Goal: Task Accomplishment & Management: Use online tool/utility

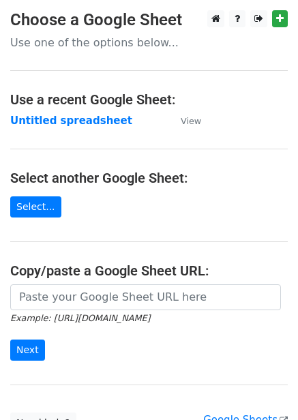
click at [63, 117] on strong "Untitled spreadsheet" at bounding box center [71, 121] width 122 height 12
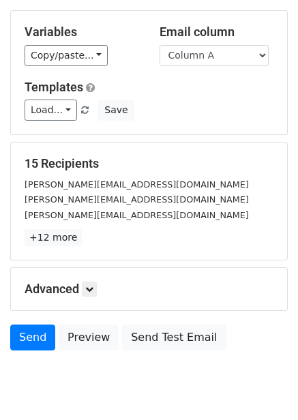
scroll to position [110, 0]
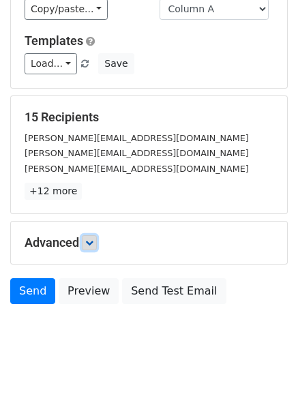
click at [95, 236] on link at bounding box center [89, 242] width 15 height 15
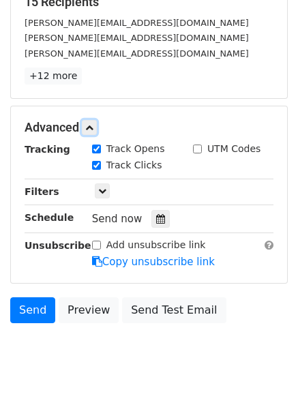
scroll to position [237, 0]
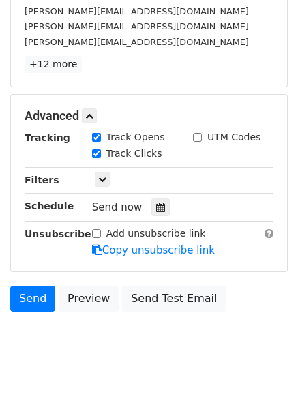
click at [156, 217] on div "Tracking Track Opens UTM Codes Track Clicks Filters Only include spreadsheet ro…" at bounding box center [149, 194] width 249 height 128
click at [156, 214] on div at bounding box center [161, 208] width 18 height 18
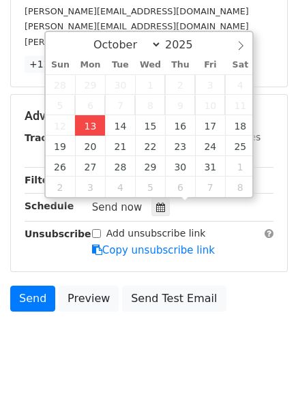
type input "2025-10-13 14:44"
type input "02"
type input "44"
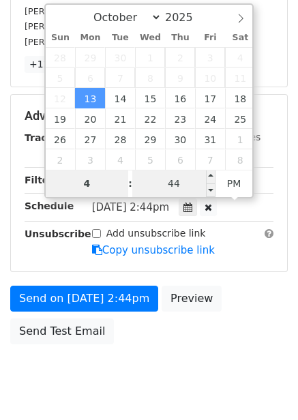
type input "4"
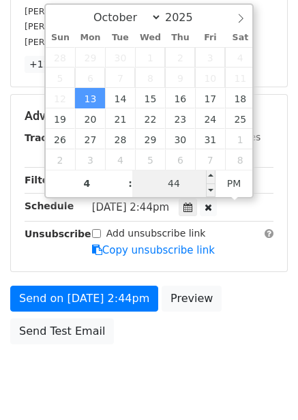
type input "2025-10-13 16:44"
type input "04"
click at [182, 191] on input "44" at bounding box center [173, 183] width 83 height 27
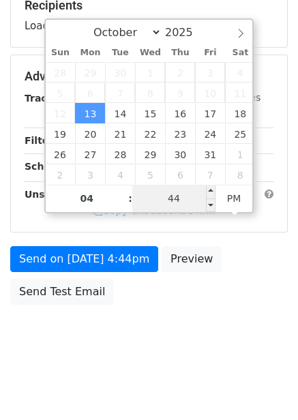
type input "0"
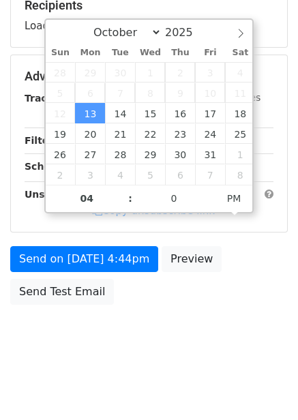
type input "2025-10-13 16:00"
click at [196, 362] on body "New Campaign Daily emails left: 50 Google Sheet: Untitled spreadsheet Variables…" at bounding box center [149, 77] width 298 height 578
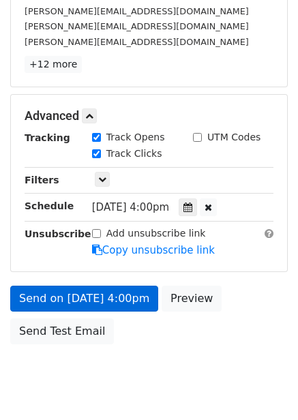
scroll to position [222, 0]
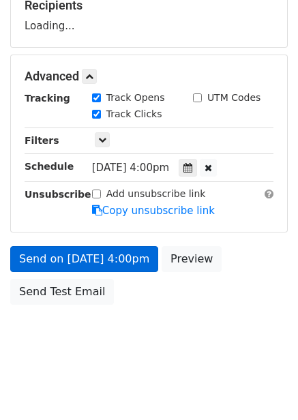
click at [136, 295] on div "Send on Oct 13 at 4:00pm Preview Send Test Email" at bounding box center [149, 279] width 298 height 66
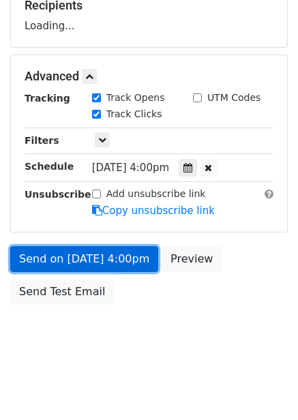
click at [130, 266] on link "Send on Oct 13 at 4:00pm" at bounding box center [84, 259] width 148 height 26
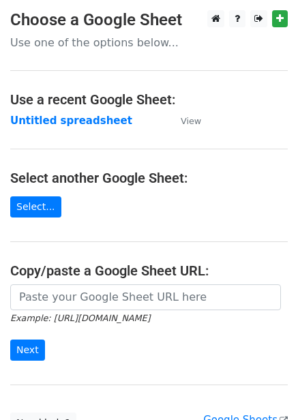
click at [74, 124] on strong "Untitled spreadsheet" at bounding box center [71, 121] width 122 height 12
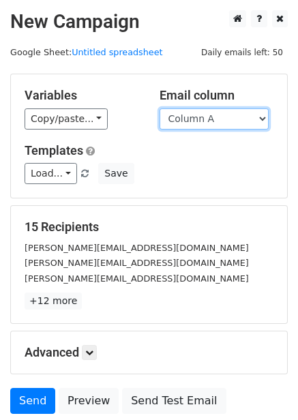
click at [212, 118] on select "Column A Column B Column C Column D Column E Column F" at bounding box center [214, 119] width 109 height 21
click at [160, 109] on select "Column A Column B Column C Column D Column E Column F" at bounding box center [214, 119] width 109 height 21
click at [212, 117] on select "Column A Column B Column C Column D Column E Column F" at bounding box center [214, 119] width 109 height 21
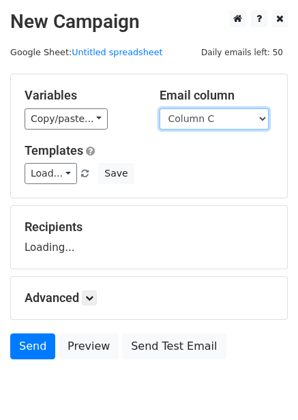
select select "Column B"
click at [160, 109] on select "Column A Column B Column C Column D Column E Column F" at bounding box center [214, 119] width 109 height 21
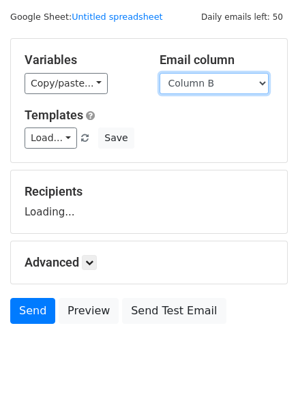
scroll to position [55, 0]
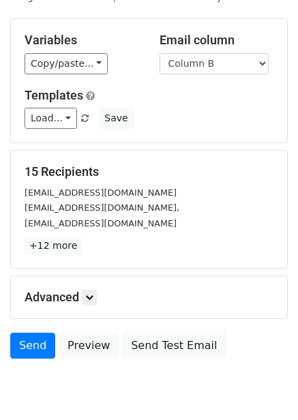
click at [87, 239] on div "15 Recipients support@soarigami.com vendas@ambipar.com, productinfo@coldfront.c…" at bounding box center [149, 210] width 249 height 90
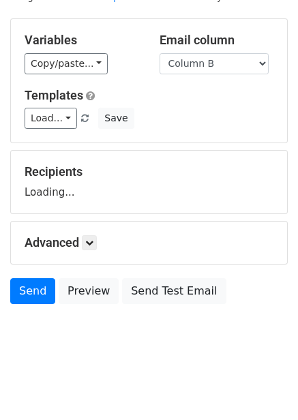
drag, startPoint x: 100, startPoint y: 237, endPoint x: 96, endPoint y: 248, distance: 12.5
click at [100, 238] on h5 "Advanced" at bounding box center [149, 242] width 249 height 15
click at [92, 214] on div "Recipients Loading..." at bounding box center [149, 182] width 276 height 63
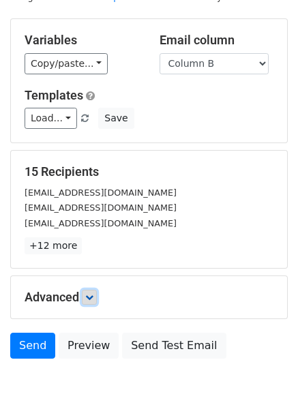
click at [94, 298] on icon at bounding box center [89, 298] width 8 height 8
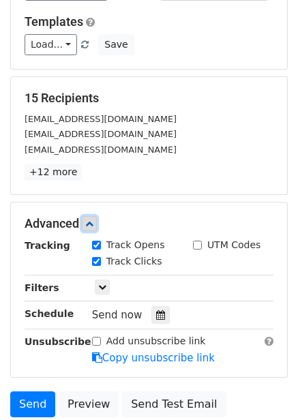
scroll to position [235, 0]
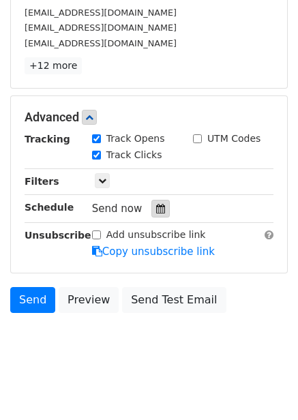
click at [156, 217] on div at bounding box center [161, 209] width 18 height 18
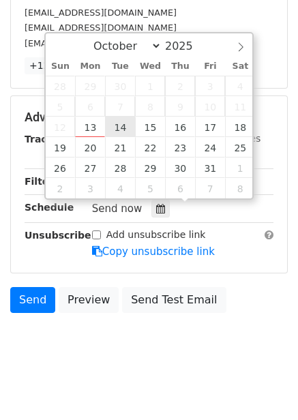
type input "2025-10-14 12:00"
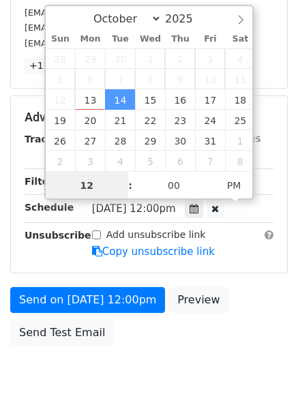
scroll to position [1, 0]
type input "5"
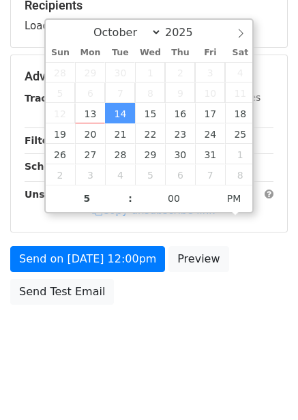
type input "2025-10-14 17:00"
drag, startPoint x: 235, startPoint y: 285, endPoint x: 231, endPoint y: 298, distance: 13.6
click at [235, 285] on div "Send on Oct 14 at 12:00pm Preview Send Test Email" at bounding box center [149, 279] width 298 height 66
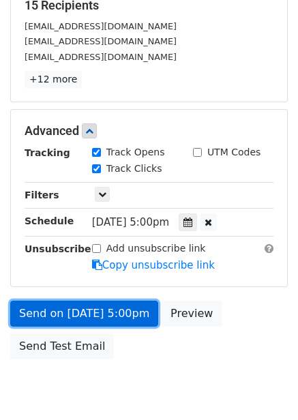
click at [122, 309] on link "Send on Oct 14 at 5:00pm" at bounding box center [84, 314] width 148 height 26
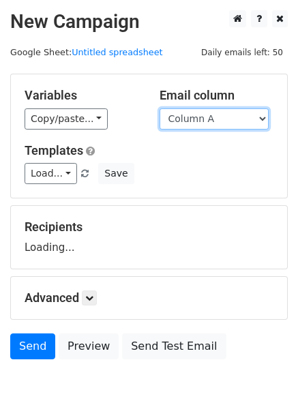
click at [202, 110] on select "Column A Column B Column C Column D Column E Column F" at bounding box center [214, 119] width 109 height 21
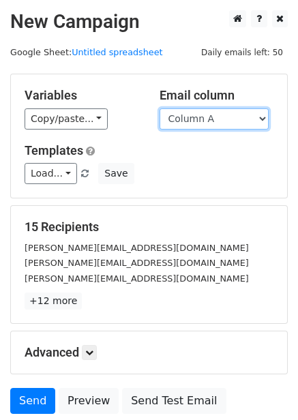
select select "Column C"
click at [160, 109] on select "Column A Column B Column C Column D Column E Column F" at bounding box center [214, 119] width 109 height 21
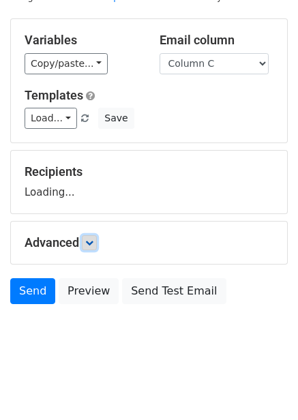
click at [94, 242] on icon at bounding box center [89, 243] width 8 height 8
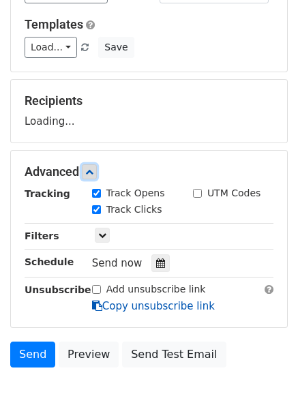
scroll to position [187, 0]
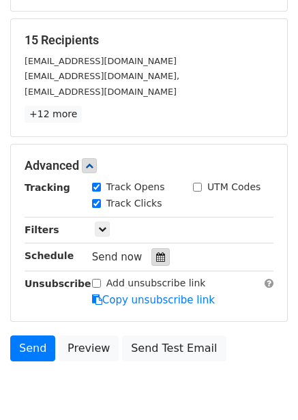
click at [152, 266] on div at bounding box center [161, 257] width 18 height 18
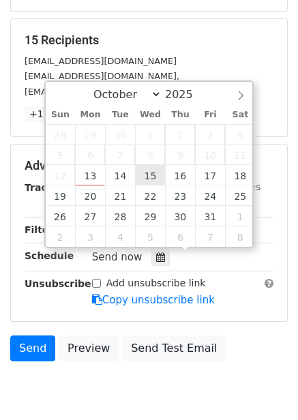
type input "[DATE] 12:00"
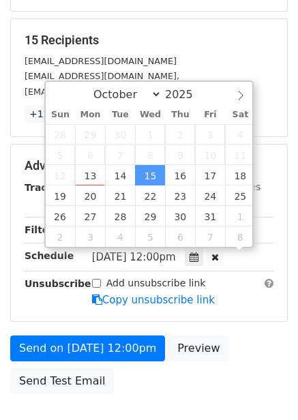
scroll to position [1, 0]
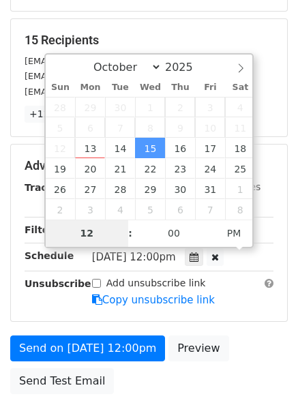
type input "6"
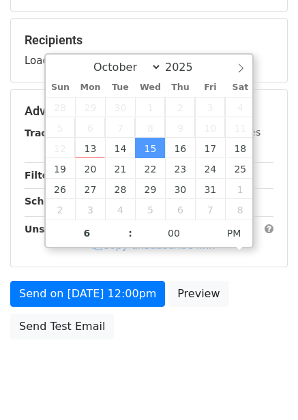
type input "2025-10-15 18:00"
click at [244, 261] on div "Advanced Tracking Track Opens UTM Codes Track Clicks Filters Only include sprea…" at bounding box center [149, 178] width 276 height 177
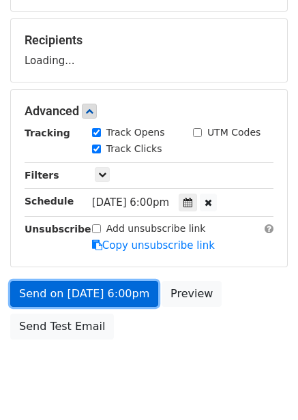
click at [121, 293] on link "Send on Oct 15 at 6:00pm" at bounding box center [84, 294] width 148 height 26
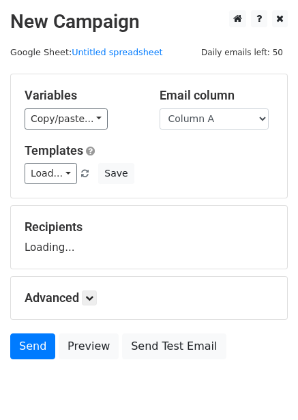
drag, startPoint x: 0, startPoint y: 0, endPoint x: 199, endPoint y: 119, distance: 231.8
click at [199, 114] on select "Column A Column B Column C Column D Column E Column F" at bounding box center [214, 119] width 109 height 21
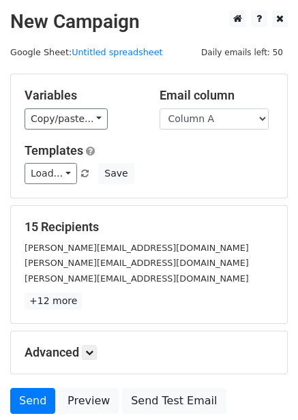
click at [192, 102] on h5 "Email column" at bounding box center [217, 95] width 115 height 15
click at [198, 125] on select "Column A Column B Column C Column D Column E Column F" at bounding box center [214, 119] width 109 height 21
select select "Column D"
click at [160, 109] on select "Column A Column B Column C Column D Column E Column F" at bounding box center [214, 119] width 109 height 21
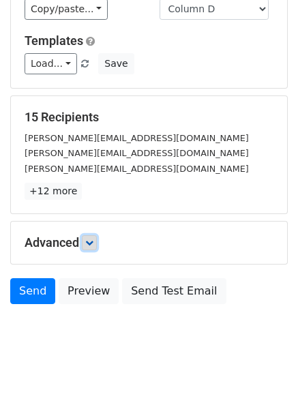
click at [90, 248] on link at bounding box center [89, 242] width 15 height 15
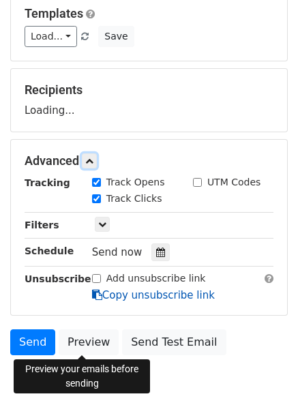
scroll to position [159, 0]
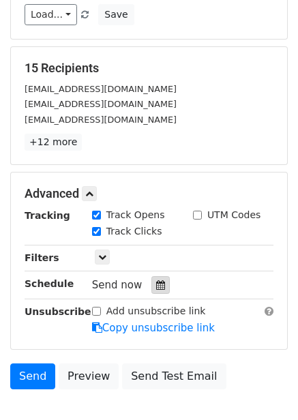
click at [156, 284] on icon at bounding box center [160, 286] width 9 height 10
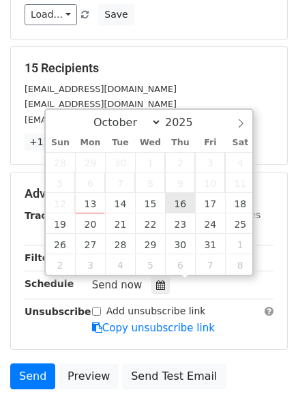
type input "2025-10-16 12:00"
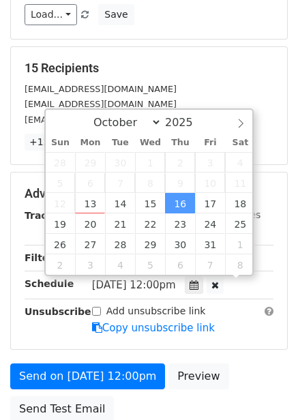
scroll to position [1, 0]
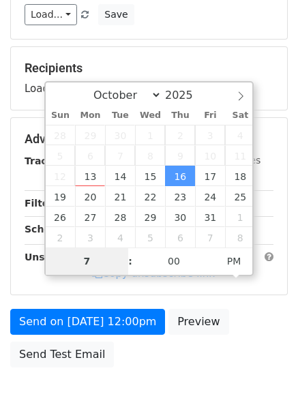
type input "7"
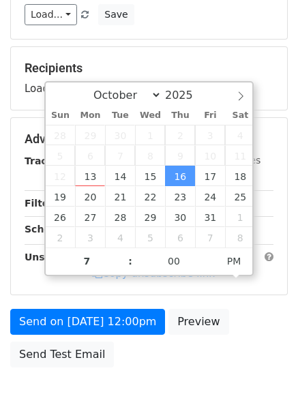
type input "2025-10-16 19:00"
type input "07"
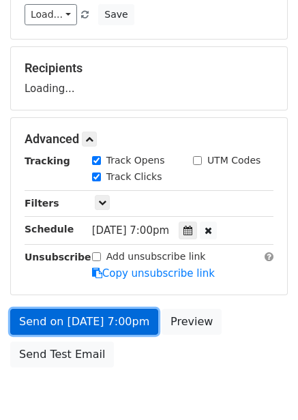
click at [108, 319] on link "Send on Oct 16 at 7:00pm" at bounding box center [84, 322] width 148 height 26
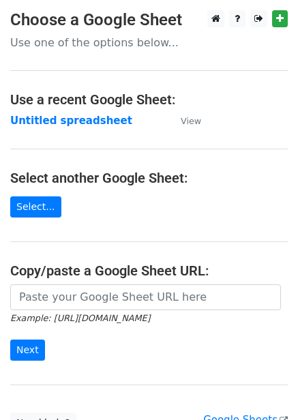
click at [55, 119] on strong "Untitled spreadsheet" at bounding box center [71, 121] width 122 height 12
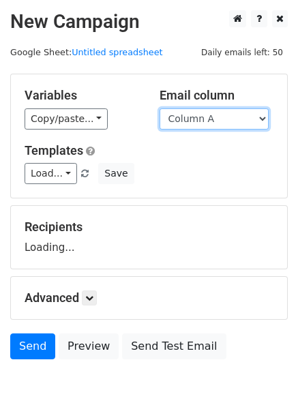
click at [222, 121] on select "Column A Column B Column C Column D Column E Column F" at bounding box center [214, 119] width 109 height 21
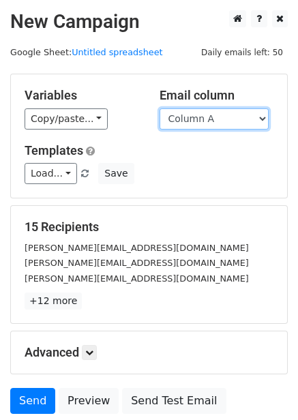
click at [214, 129] on select "Column A Column B Column C Column D Column E Column F" at bounding box center [214, 119] width 109 height 21
select select "Column E"
click at [160, 109] on select "Column A Column B Column C Column D Column E Column F" at bounding box center [214, 119] width 109 height 21
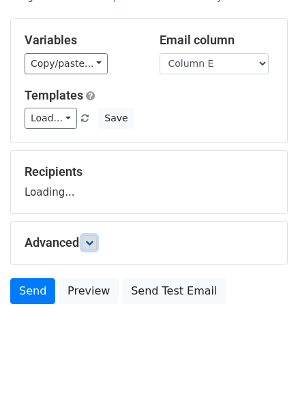
click at [89, 235] on link at bounding box center [89, 242] width 15 height 15
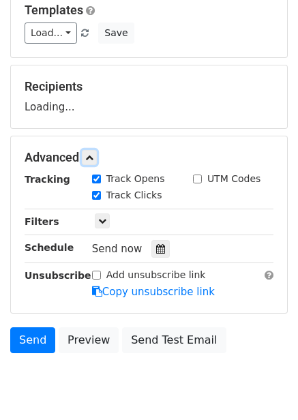
scroll to position [189, 0]
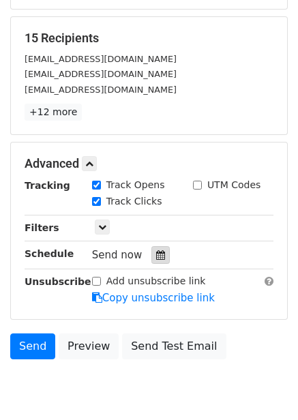
click at [161, 257] on div at bounding box center [161, 255] width 18 height 18
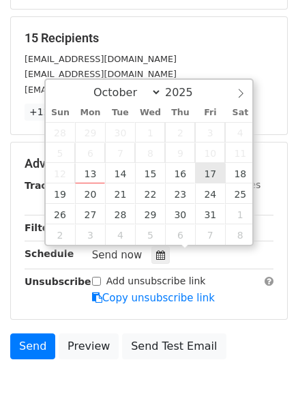
type input "[DATE] 12:00"
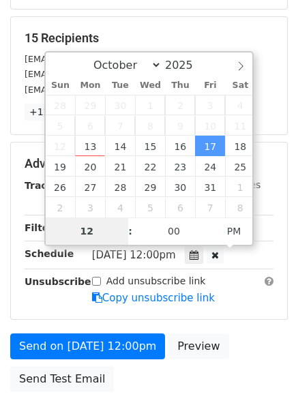
type input "8"
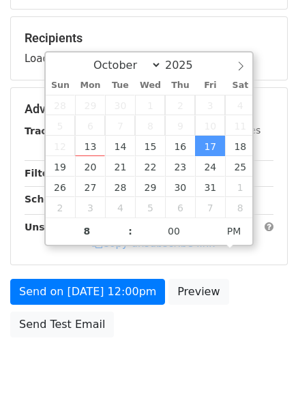
type input "[DATE] 20:00"
click at [235, 304] on div "Send on Oct 17 at 12:00pm Preview Send Test Email" at bounding box center [149, 312] width 298 height 66
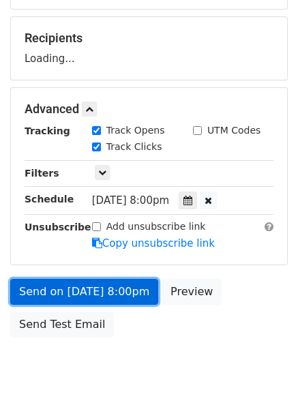
click at [126, 292] on link "Send on Oct 17 at 8:00pm" at bounding box center [84, 292] width 148 height 26
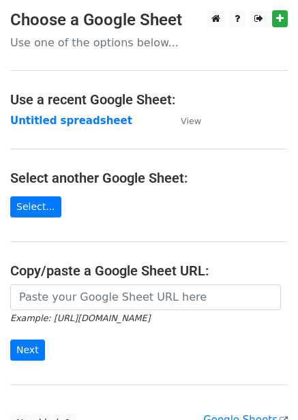
click at [66, 122] on strong "Untitled spreadsheet" at bounding box center [71, 121] width 122 height 12
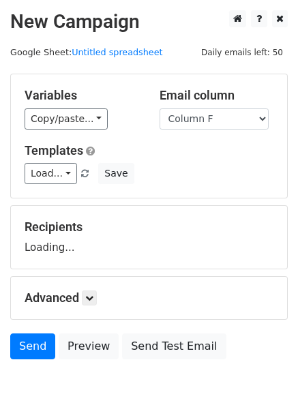
select select "Column F"
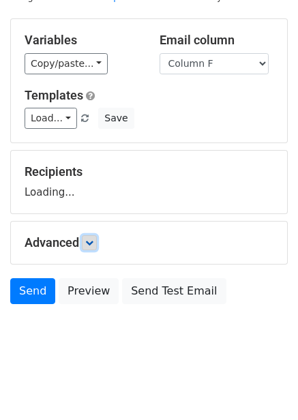
click at [94, 235] on link at bounding box center [89, 242] width 15 height 15
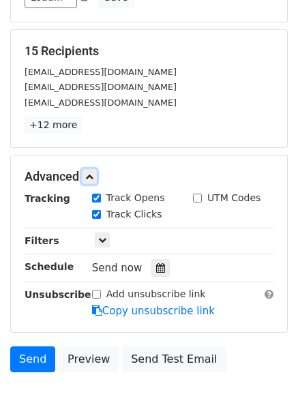
scroll to position [177, 0]
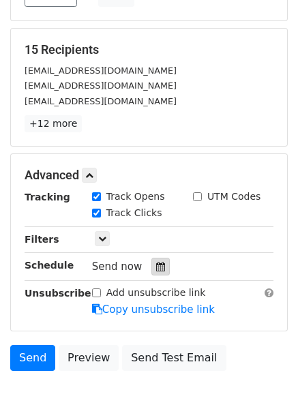
click at [156, 264] on icon at bounding box center [160, 267] width 9 height 10
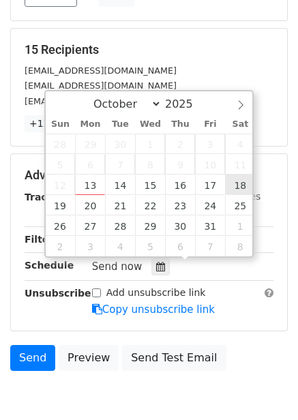
type input "2025-10-18 12:00"
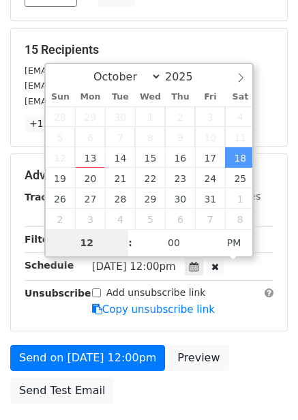
type input "9"
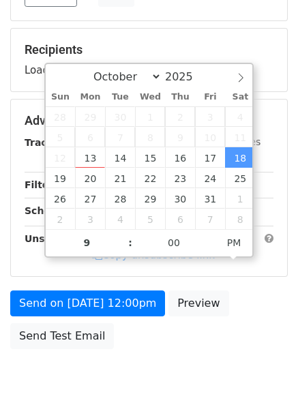
type input "2025-10-18 21:00"
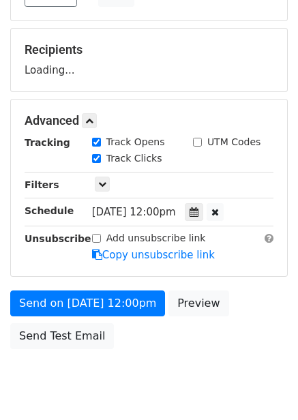
click at [276, 268] on div "Advanced Tracking Track Opens UTM Codes Track Clicks Filters Only include sprea…" at bounding box center [149, 188] width 276 height 177
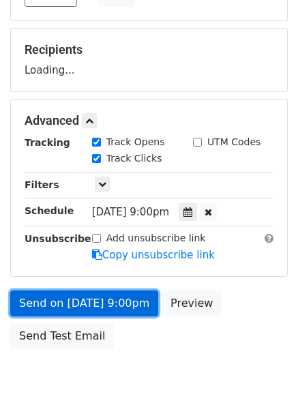
click at [113, 298] on link "Send on Oct 18 at 9:00pm" at bounding box center [84, 304] width 148 height 26
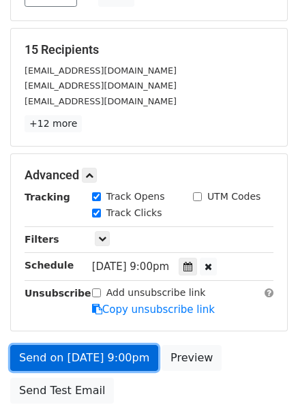
click at [89, 362] on link "Send on Oct 18 at 9:00pm" at bounding box center [84, 358] width 148 height 26
